Goal: Find specific page/section: Find specific page/section

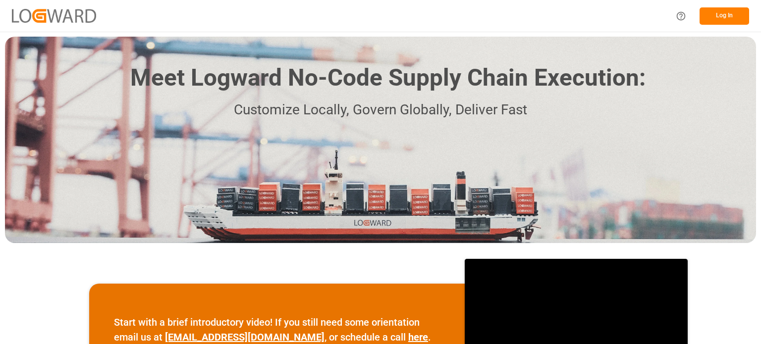
click at [736, 22] on button "Log In" at bounding box center [725, 15] width 50 height 17
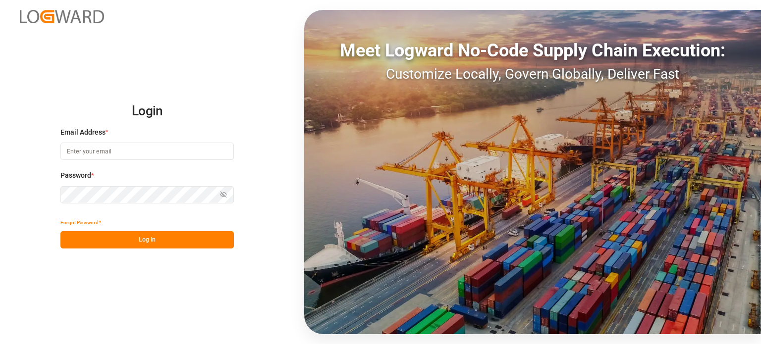
click at [151, 155] on input at bounding box center [146, 151] width 173 height 17
type input "[PERSON_NAME][EMAIL_ADDRESS][PERSON_NAME][DOMAIN_NAME]"
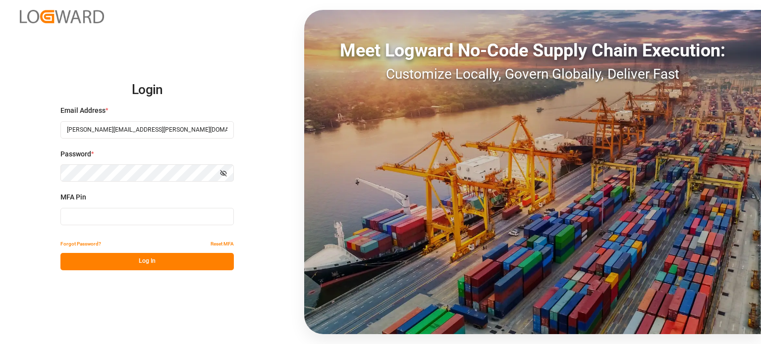
type input "096188"
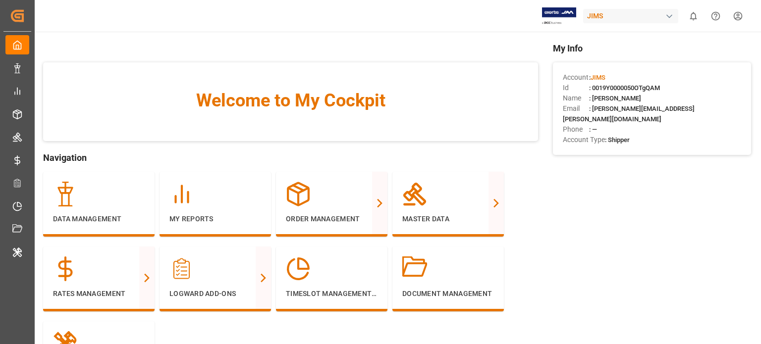
click at [239, 239] on div "My Reports" at bounding box center [218, 209] width 116 height 75
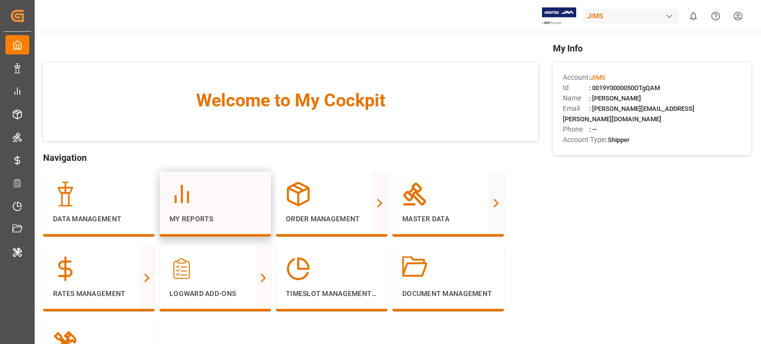
click at [230, 220] on p "My Reports" at bounding box center [215, 219] width 92 height 10
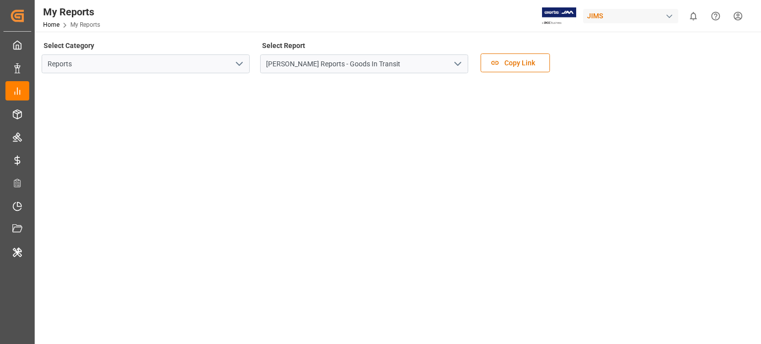
click at [232, 57] on button "open menu" at bounding box center [238, 63] width 15 height 15
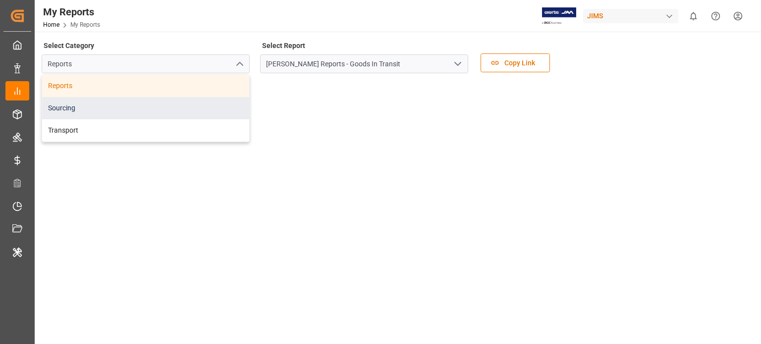
click at [171, 107] on div "Sourcing" at bounding box center [145, 108] width 207 height 22
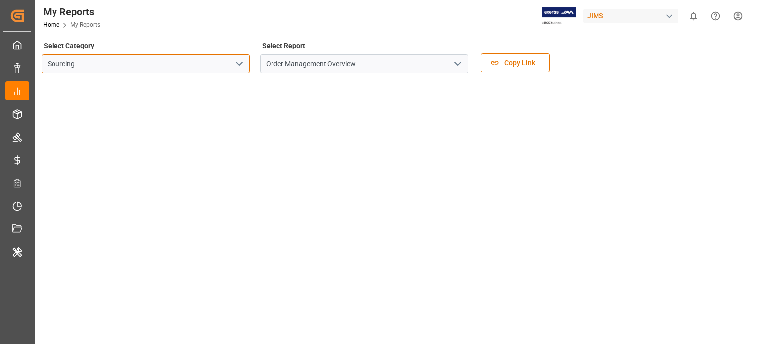
click at [223, 67] on input "Sourcing" at bounding box center [146, 64] width 208 height 19
click at [248, 55] on input "Sourcing" at bounding box center [146, 64] width 208 height 19
click at [235, 66] on icon "open menu" at bounding box center [239, 64] width 12 height 12
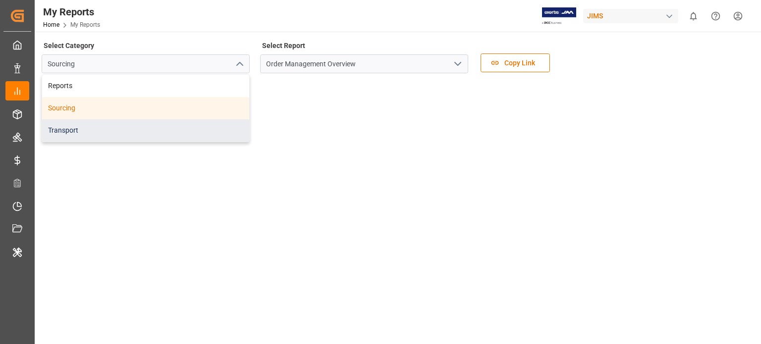
click at [173, 124] on div "Transport" at bounding box center [145, 130] width 207 height 22
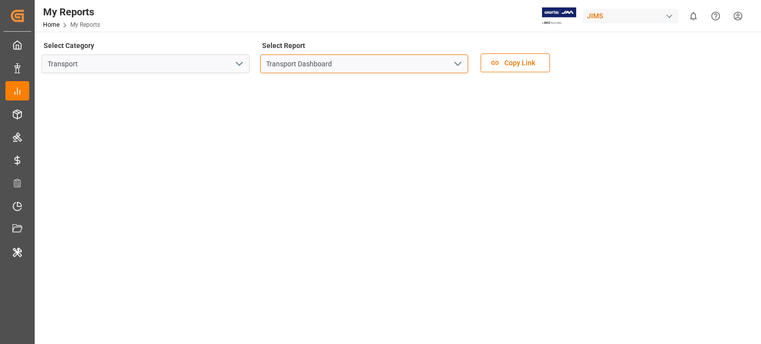
click at [466, 63] on input "Transport Dashboard" at bounding box center [364, 64] width 208 height 19
click at [454, 61] on icon "open menu" at bounding box center [458, 64] width 12 height 12
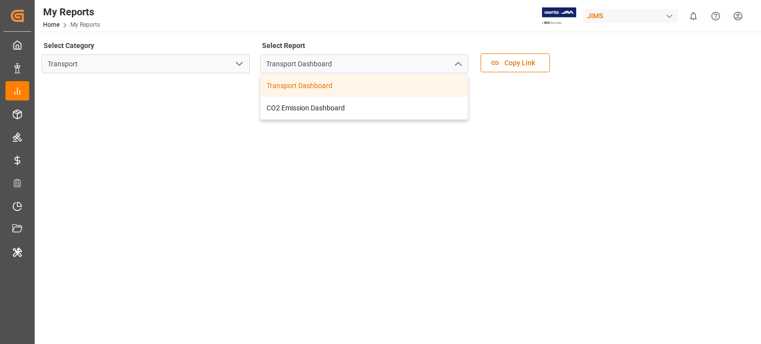
click at [474, 17] on div "My Reports Home My Reports [PERSON_NAME] 0 Notifications Only show unread All W…" at bounding box center [394, 16] width 733 height 32
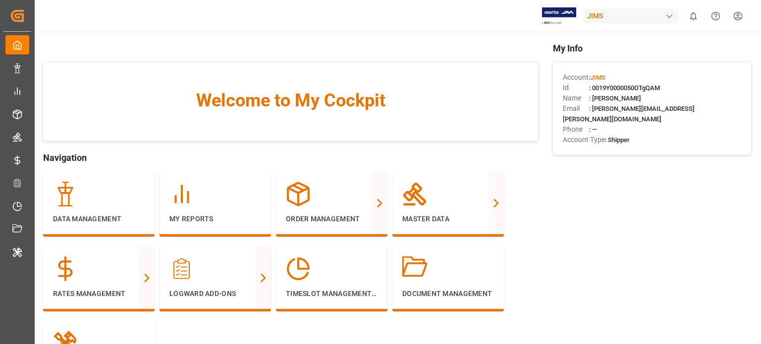
click at [634, 9] on div "JIMS" at bounding box center [630, 16] width 95 height 14
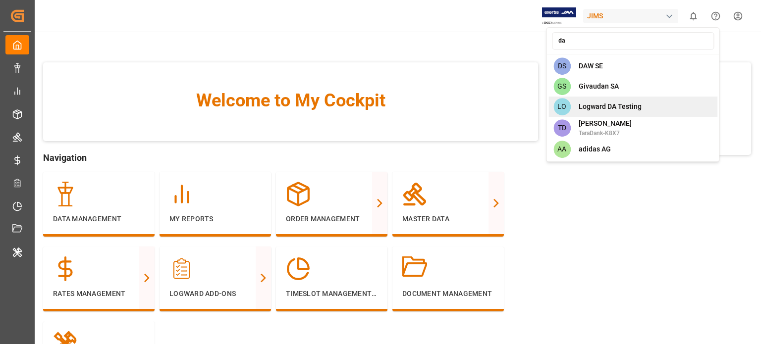
type input "da"
click at [615, 115] on div "LO Logward DA Testing" at bounding box center [633, 107] width 169 height 20
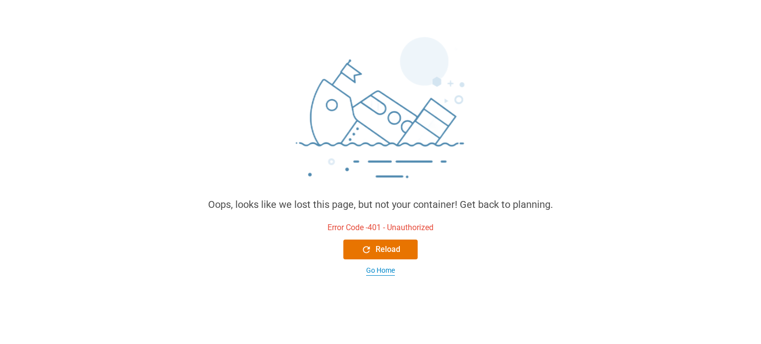
click at [372, 275] on div "Go Home" at bounding box center [380, 271] width 29 height 10
